Goal: Information Seeking & Learning: Learn about a topic

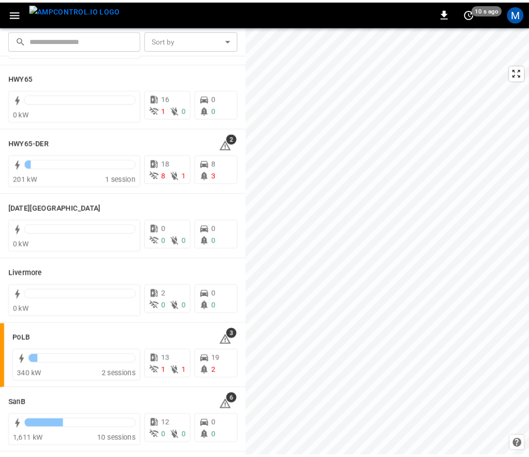
scroll to position [160, 0]
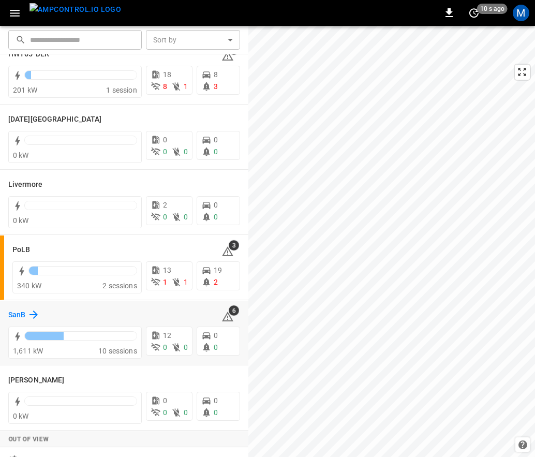
click at [24, 311] on h6 "SanB" at bounding box center [16, 315] width 17 height 11
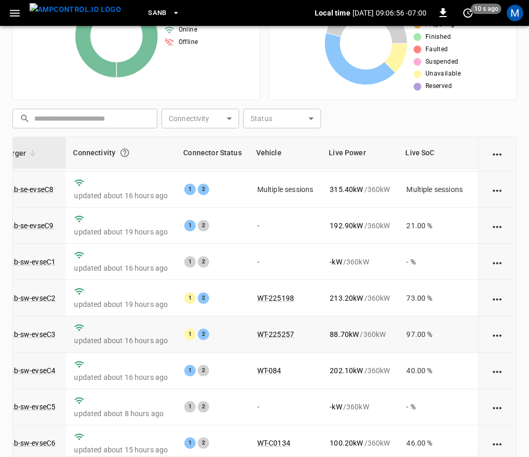
scroll to position [160, 95]
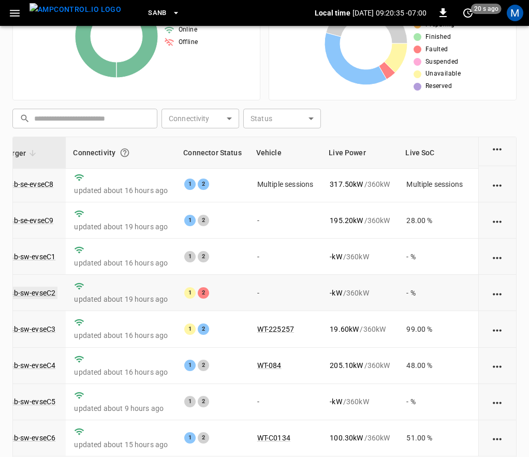
click at [53, 287] on link "ca-sb-sw-evseC2" at bounding box center [28, 293] width 60 height 12
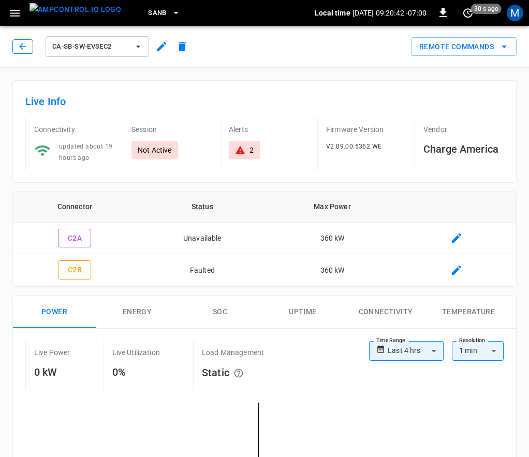
click at [30, 46] on button "button" at bounding box center [22, 46] width 21 height 14
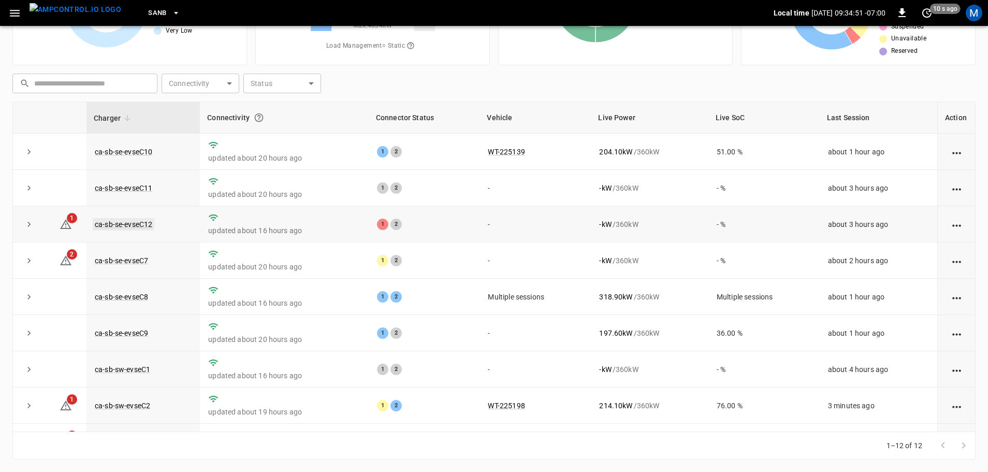
click at [138, 226] on link "ca-sb-se-evseC12" at bounding box center [124, 224] width 62 height 12
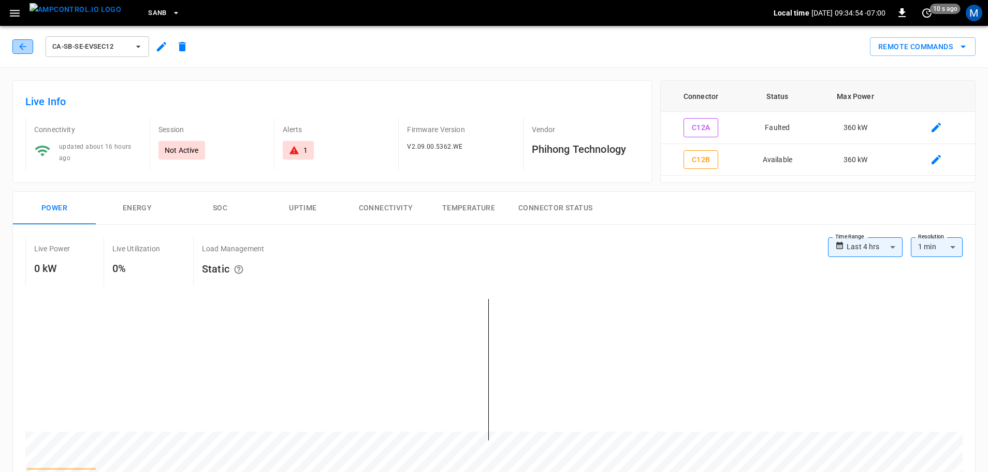
click at [24, 45] on icon "button" at bounding box center [23, 46] width 10 height 10
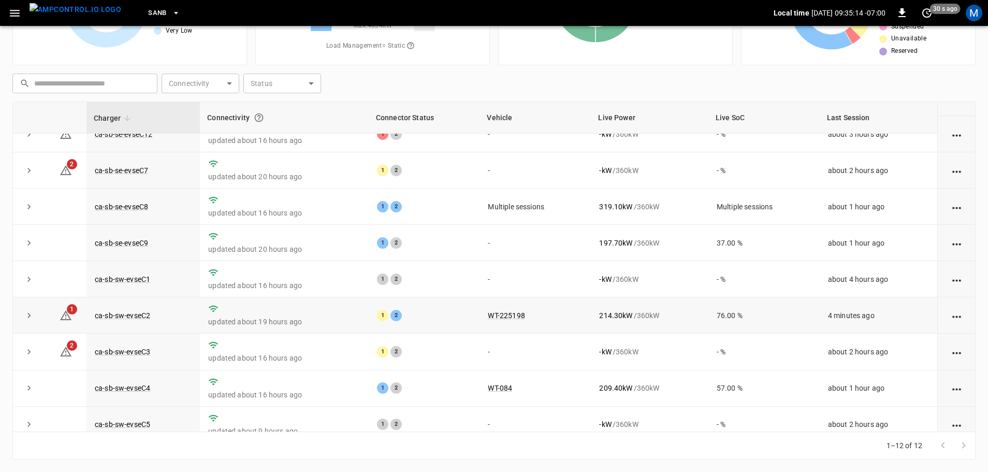
scroll to position [143, 0]
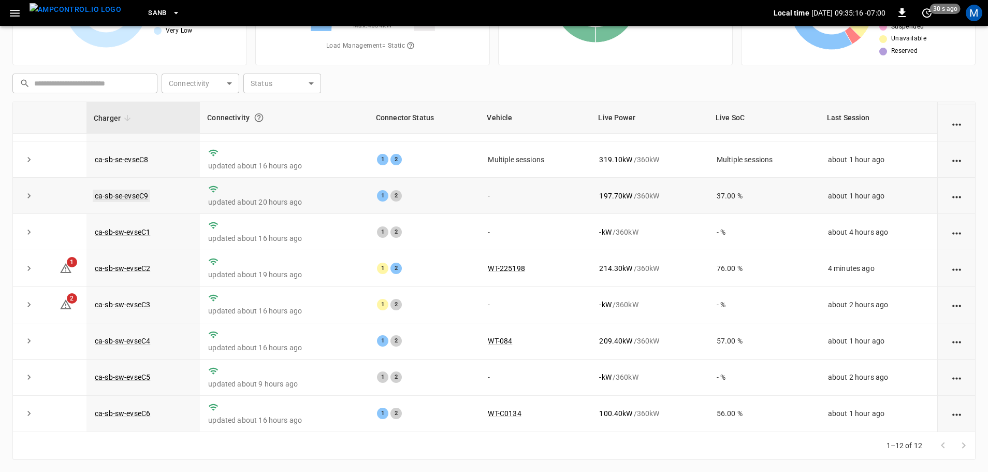
click at [145, 189] on link "ca-sb-se-evseC9" at bounding box center [121, 195] width 57 height 12
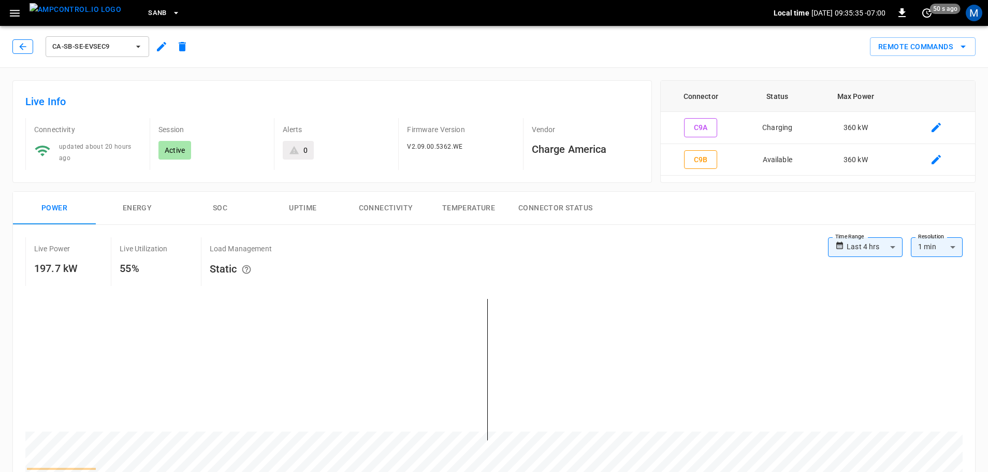
click at [12, 42] on button "button" at bounding box center [22, 46] width 21 height 14
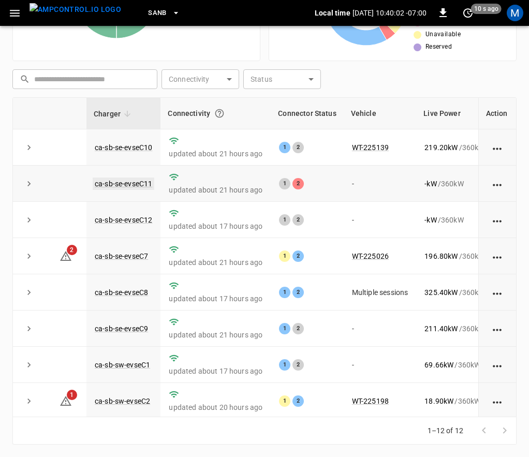
click at [148, 186] on link "ca-sb-se-evseC11" at bounding box center [124, 184] width 62 height 12
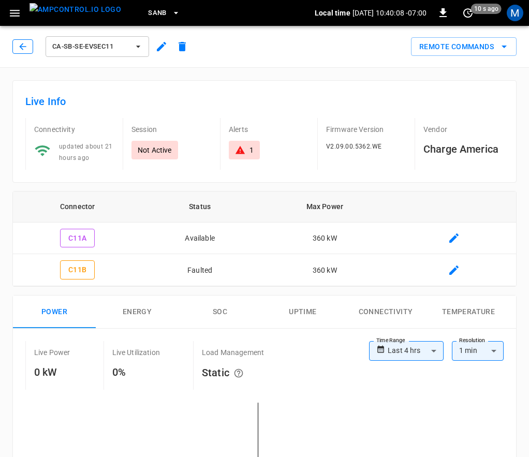
click at [21, 49] on icon "button" at bounding box center [23, 46] width 10 height 10
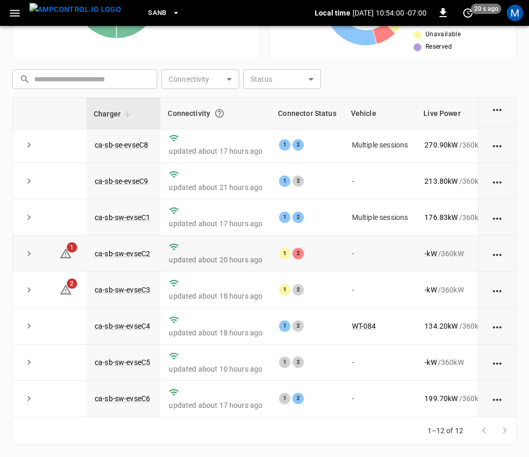
scroll to position [160, 0]
click at [121, 247] on link "ca-sb-sw-evseC2" at bounding box center [123, 253] width 60 height 12
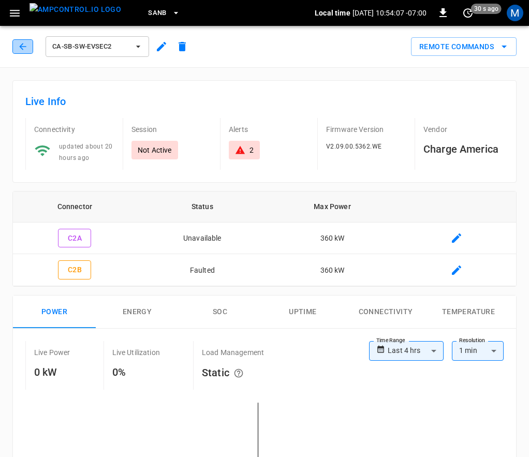
click at [28, 50] on button "button" at bounding box center [22, 46] width 21 height 14
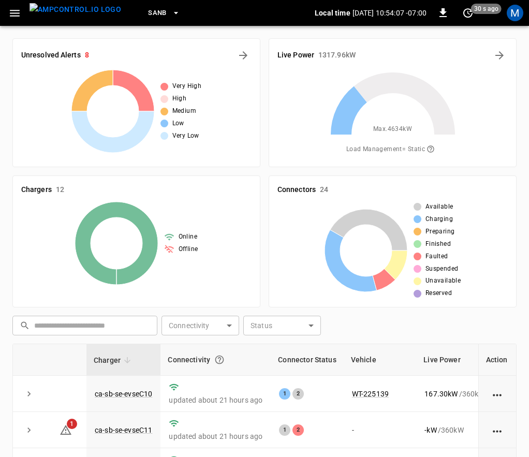
scroll to position [246, 0]
